Goal: Complete application form: Complete application form

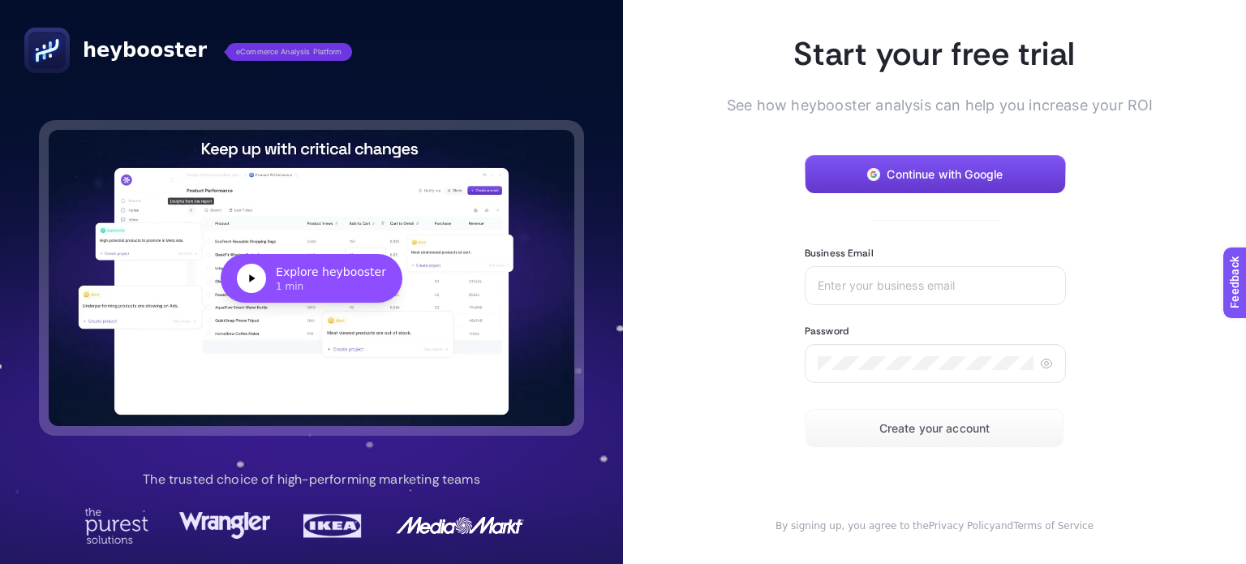
click at [921, 175] on span "Continue with Google" at bounding box center [945, 174] width 116 height 13
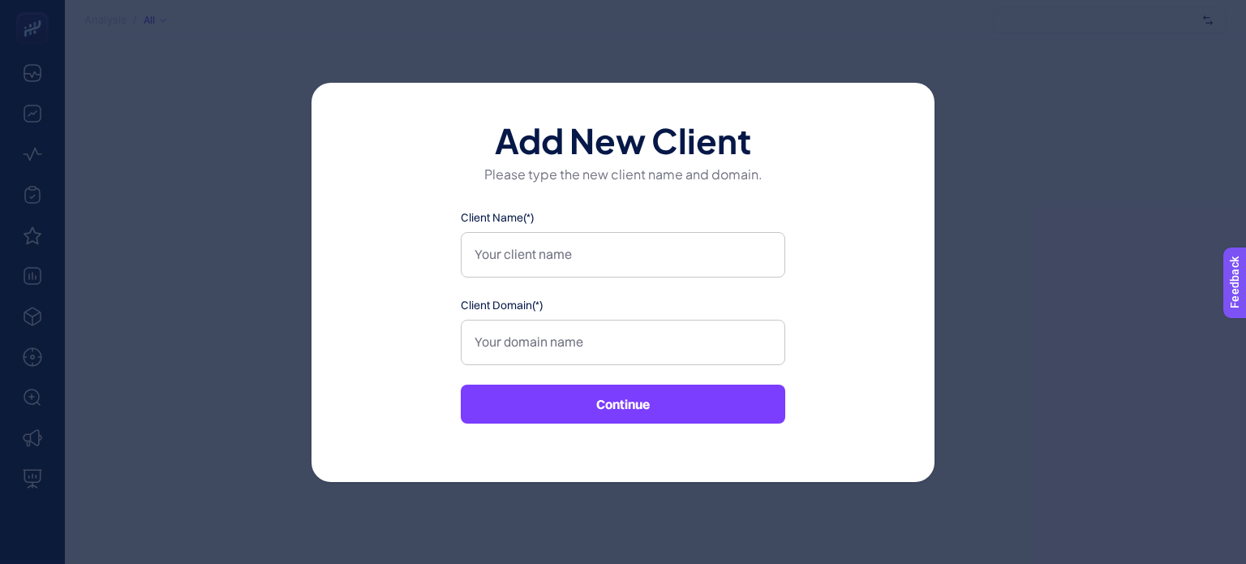
click at [657, 409] on button "Continue" at bounding box center [623, 403] width 324 height 39
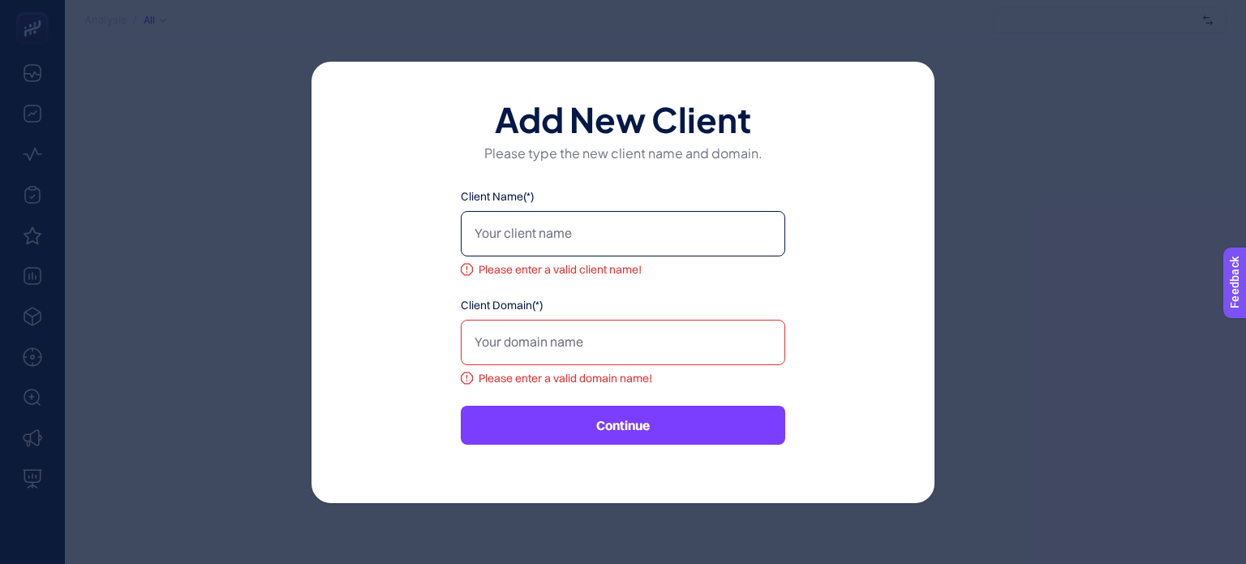
click at [617, 227] on input "Client Name(*)" at bounding box center [623, 233] width 324 height 45
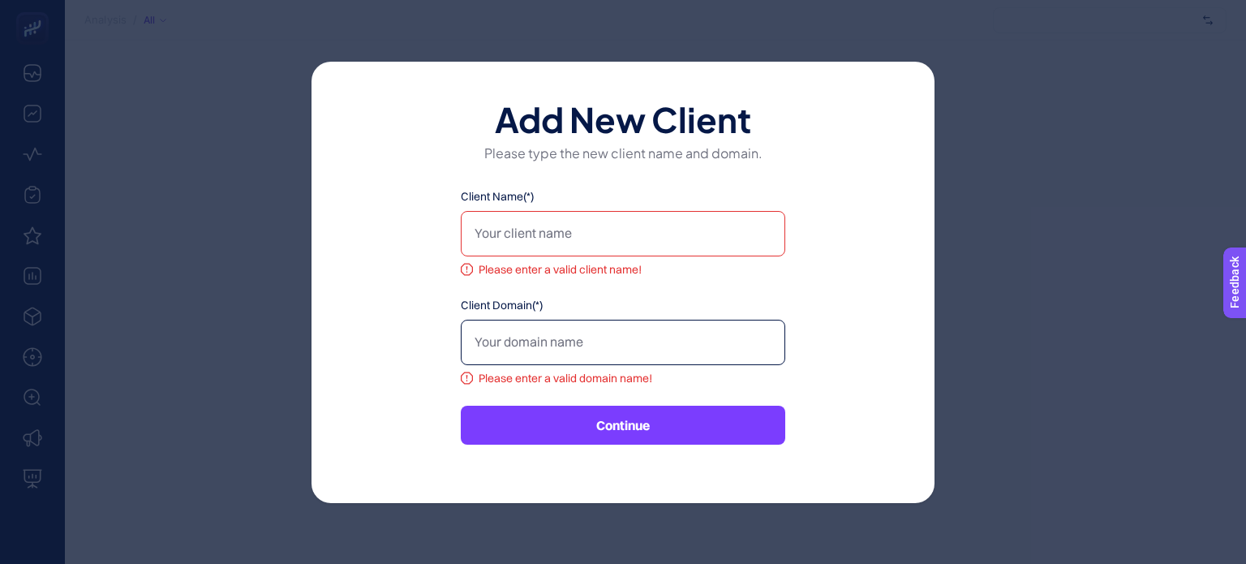
click at [629, 348] on input "Client Domain(*)" at bounding box center [623, 342] width 324 height 45
click at [654, 427] on button "Continue" at bounding box center [623, 425] width 324 height 39
click at [1103, 261] on div "Add New Client Please type the new client name and domain. Client Name(*) Pleas…" at bounding box center [623, 282] width 1246 height 564
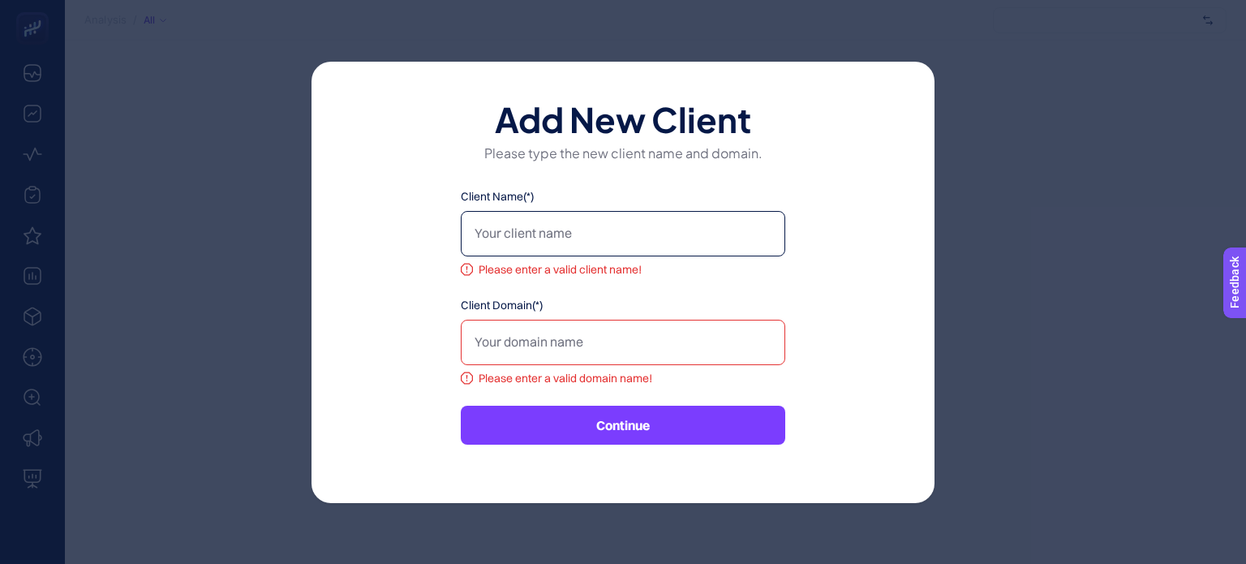
click at [616, 241] on input "Client Name(*)" at bounding box center [623, 233] width 324 height 45
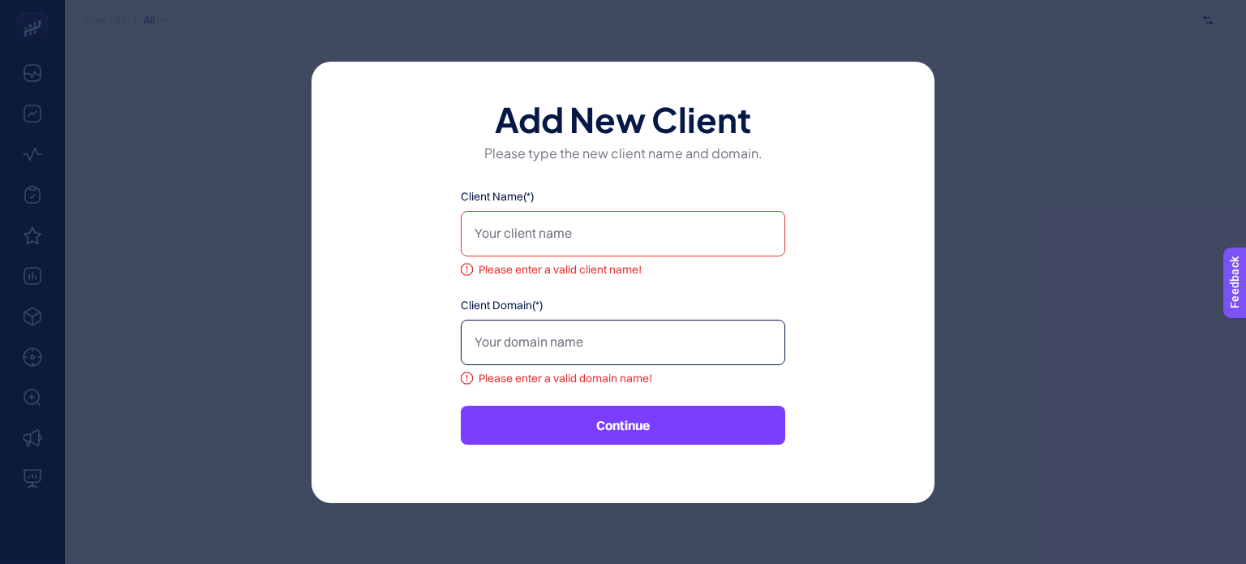
click at [634, 348] on input "Client Domain(*)" at bounding box center [623, 342] width 324 height 45
click at [633, 440] on button "Continue" at bounding box center [623, 425] width 324 height 39
click at [635, 429] on button "Continue" at bounding box center [623, 425] width 324 height 39
click at [973, 311] on div "Add New Client Please type the new client name and domain. Client Name(*) Pleas…" at bounding box center [623, 282] width 1246 height 564
